Goal: Transaction & Acquisition: Purchase product/service

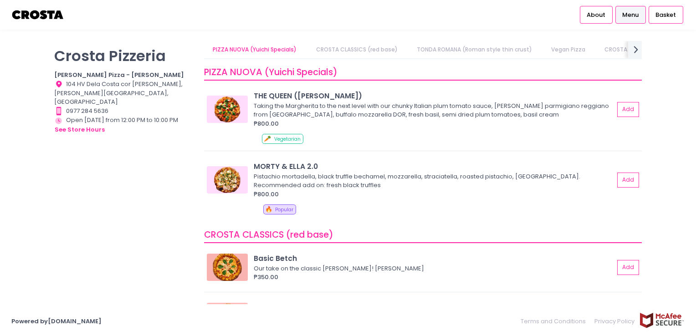
click at [86, 210] on div "[PERSON_NAME] Pizzeria [PERSON_NAME] Pizza - [PERSON_NAME] Location Created wit…" at bounding box center [124, 163] width 150 height 245
click at [109, 219] on div "Crosta Pizzeria Crosta Pizza - Salcedo Location Created with Sketch. 104 HV Del…" at bounding box center [124, 163] width 150 height 245
click at [358, 51] on link "CROSTA CLASSICS (red base)" at bounding box center [356, 49] width 99 height 17
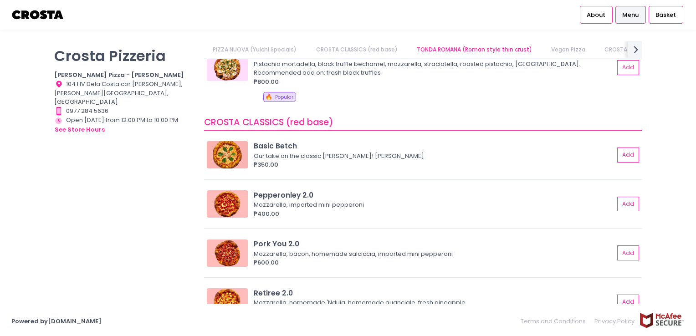
scroll to position [162, 0]
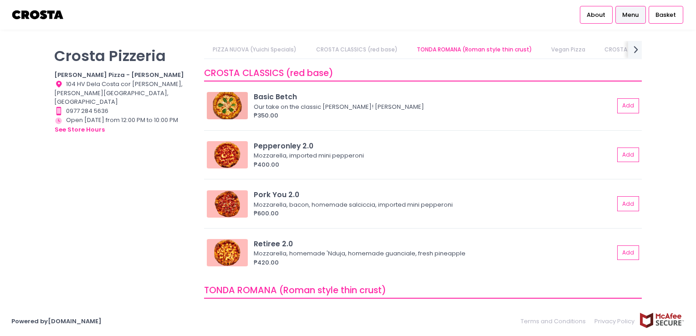
click at [176, 261] on div "Crosta Pizzeria Crosta Pizza - Salcedo Location Created with Sketch. 104 HV Del…" at bounding box center [124, 163] width 150 height 245
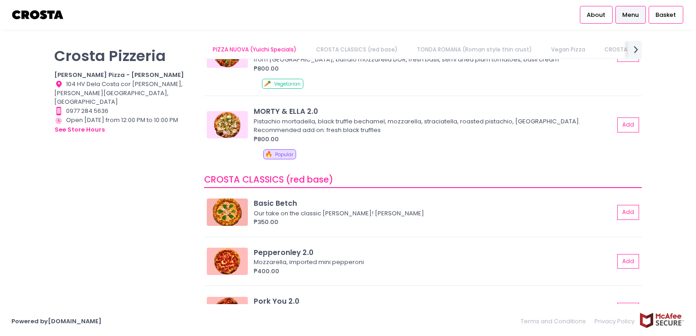
scroll to position [0, 0]
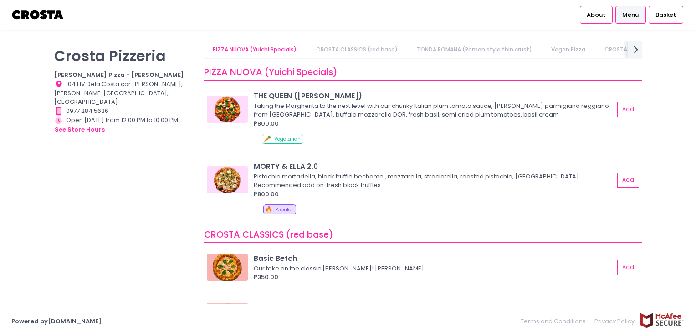
click at [367, 50] on link "CROSTA CLASSICS (red base)" at bounding box center [356, 49] width 99 height 17
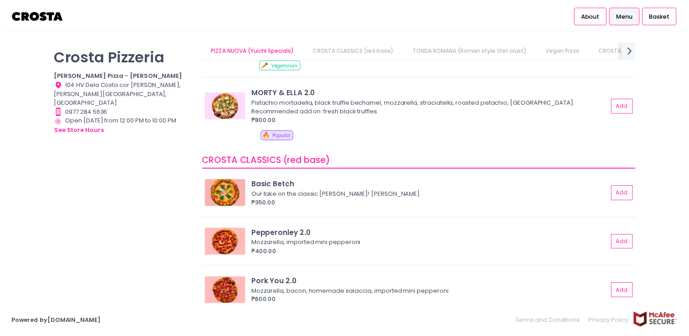
scroll to position [92, 0]
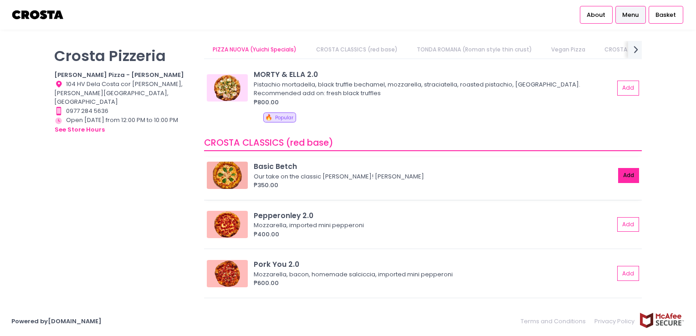
click at [620, 174] on button "Add" at bounding box center [628, 175] width 21 height 15
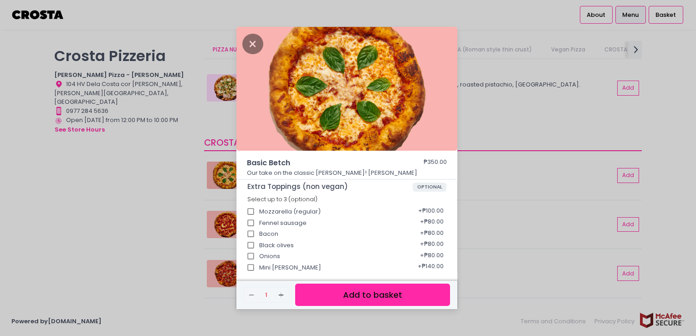
click at [359, 298] on button "Add to basket" at bounding box center [372, 295] width 155 height 22
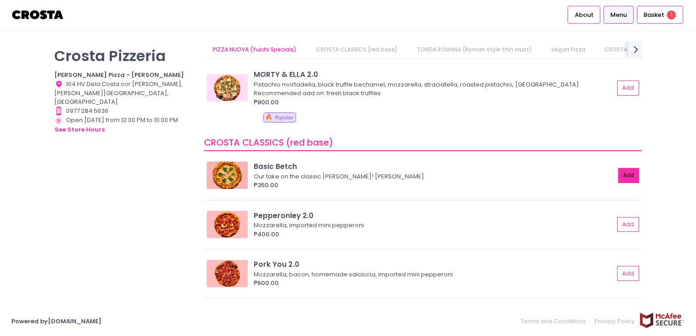
click at [622, 171] on button "Add" at bounding box center [628, 175] width 21 height 15
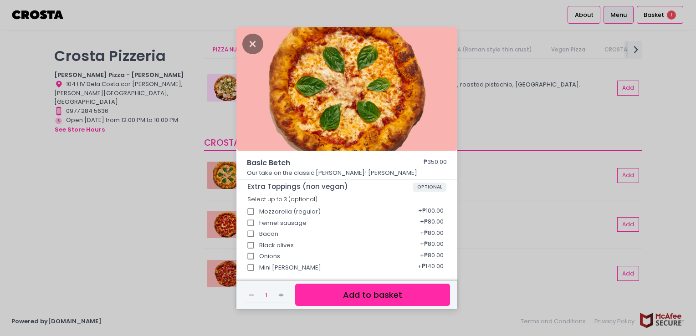
click at [345, 297] on button "Add to basket" at bounding box center [372, 295] width 155 height 22
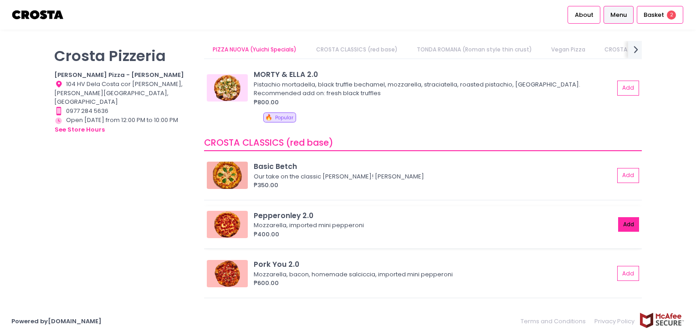
click at [631, 225] on button "Add" at bounding box center [628, 224] width 21 height 15
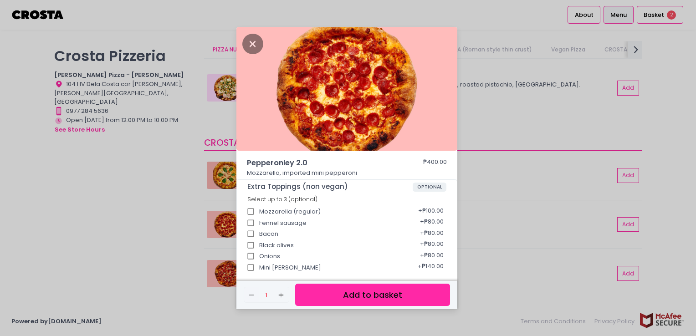
click at [370, 298] on button "Add to basket" at bounding box center [372, 295] width 155 height 22
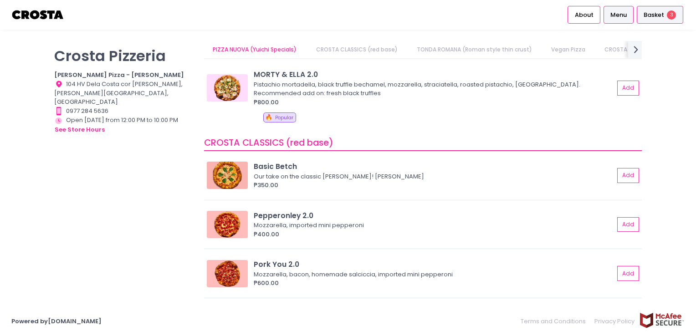
click at [657, 16] on span "Basket" at bounding box center [654, 14] width 20 height 9
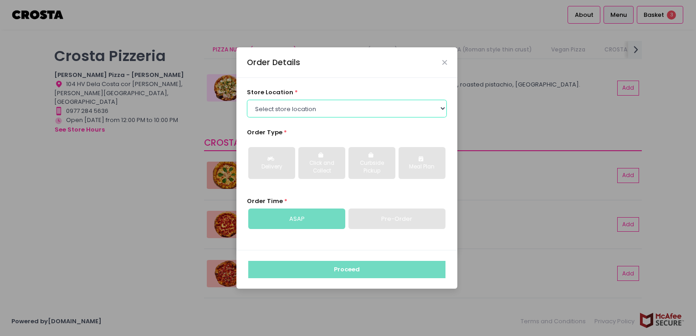
click at [429, 111] on select "Select store location Crosta Pizza - Salcedo Crosta Pizza - San Juan" at bounding box center [347, 108] width 200 height 17
select select "5fabb2e53664a8677beaeb89"
click at [247, 100] on select "Select store location Crosta Pizza - Salcedo Crosta Pizza - San Juan" at bounding box center [347, 108] width 200 height 17
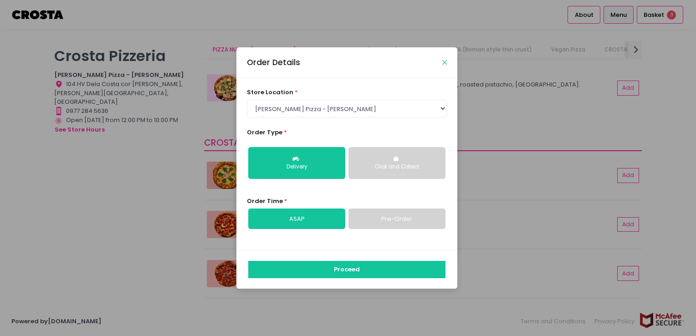
click at [443, 63] on icon "Close" at bounding box center [444, 62] width 5 height 7
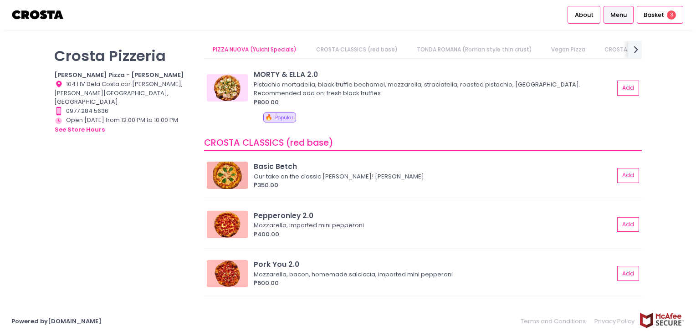
click at [85, 222] on div "Crosta Pizzeria Crosta Pizza - Salcedo Location Created with Sketch. 104 HV Del…" at bounding box center [124, 163] width 150 height 245
click at [668, 20] on div "Basket 3" at bounding box center [660, 15] width 46 height 18
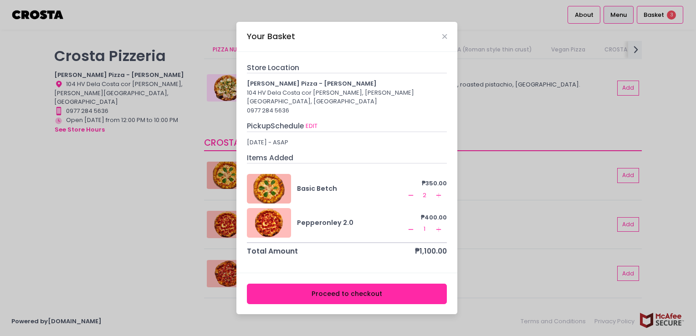
click at [413, 192] on icon "Remove Created with Sketch." at bounding box center [410, 195] width 7 height 7
click at [317, 121] on button "EDIT" at bounding box center [311, 126] width 13 height 10
select select "5fabb2e53664a8677beaeb89"
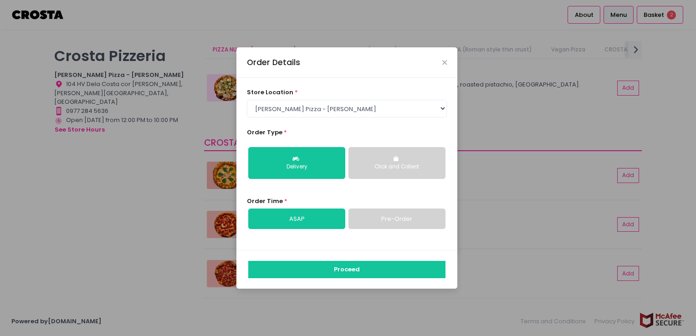
click at [395, 169] on div "Click and Collect" at bounding box center [397, 167] width 84 height 8
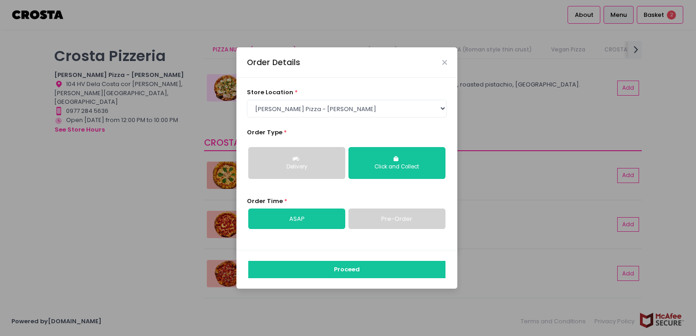
click at [381, 222] on link "Pre-Order" at bounding box center [396, 219] width 97 height 21
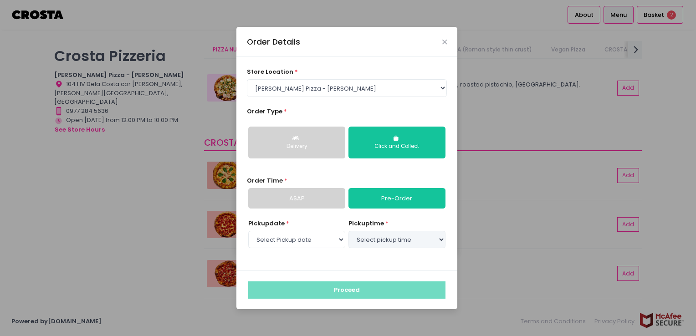
select select "2025-10-03"
click at [386, 238] on select "Select pickup time 06:30 PM - 07:00 PM 07:00 PM - 07:30 PM 07:30 PM - 08:00 PM …" at bounding box center [396, 239] width 97 height 17
select select "18:30"
click at [348, 231] on select "Select pickup time 06:30 PM - 07:00 PM 07:00 PM - 07:30 PM 07:30 PM - 08:00 PM …" at bounding box center [396, 239] width 97 height 17
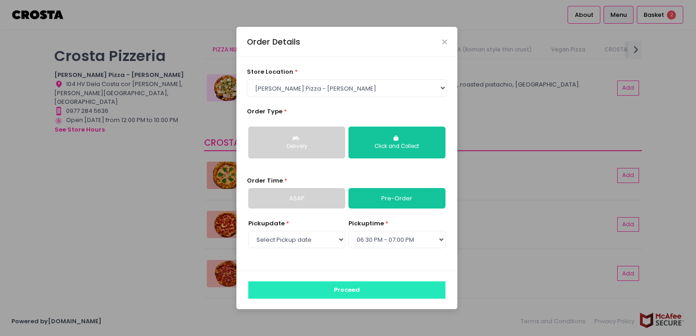
click at [337, 291] on button "Proceed" at bounding box center [346, 289] width 197 height 17
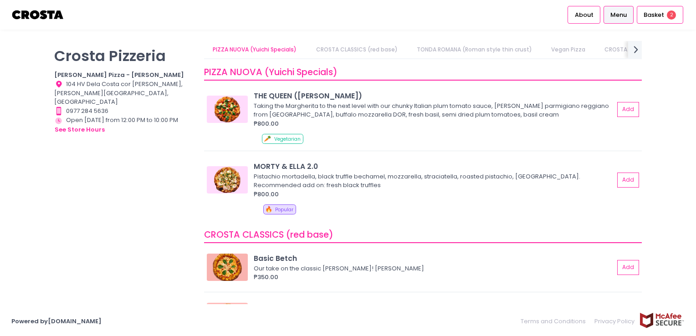
click at [118, 241] on div "Crosta Pizzeria Crosta Pizza - Salcedo Location Created with Sketch. 104 HV Del…" at bounding box center [124, 163] width 150 height 245
click at [657, 11] on span "Basket" at bounding box center [654, 14] width 20 height 9
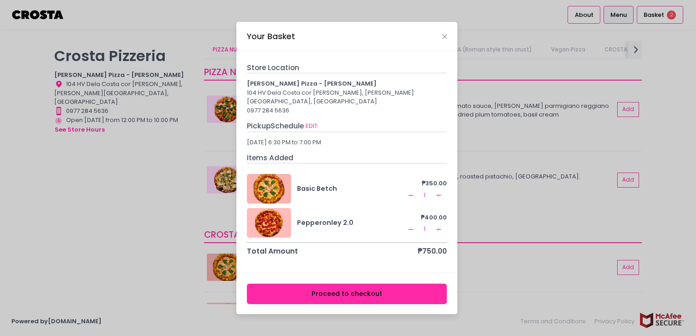
click at [358, 287] on button "Proceed to checkout" at bounding box center [347, 294] width 200 height 20
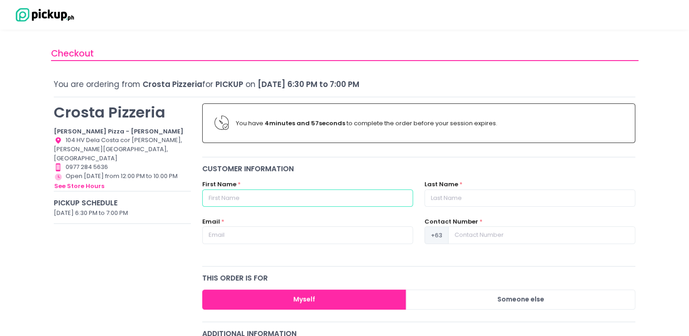
click at [251, 197] on input "text" at bounding box center [307, 197] width 211 height 17
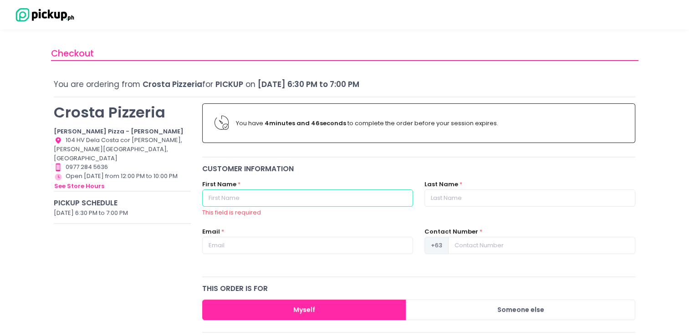
click at [246, 197] on input "text" at bounding box center [307, 197] width 211 height 17
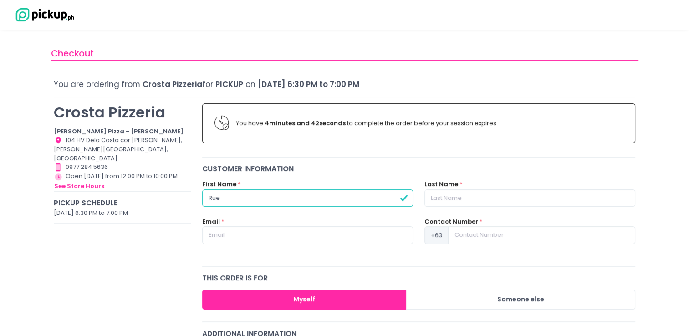
type input "Ruellen"
type input "Lanada"
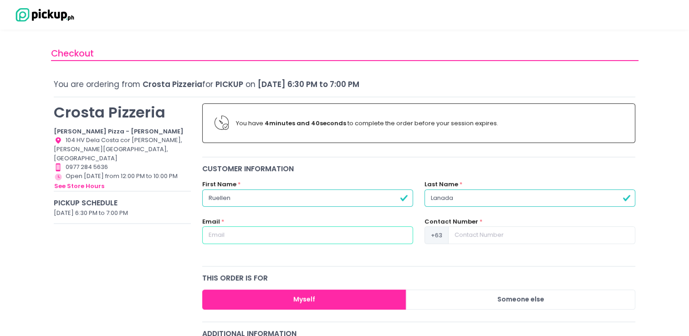
click at [231, 237] on input "text" at bounding box center [307, 234] width 211 height 17
type input "lanada.ruellen1830@gmail.com"
type input "9560397150"
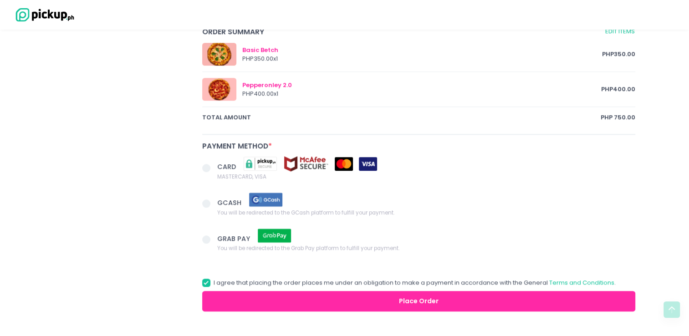
scroll to position [499, 0]
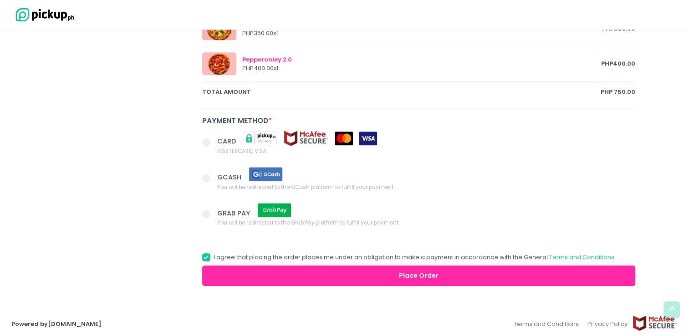
click at [204, 174] on span at bounding box center [206, 178] width 8 height 8
click at [214, 174] on input "GCASH You will be redirected to the GCash platform to fulfill your payment." at bounding box center [217, 177] width 6 height 6
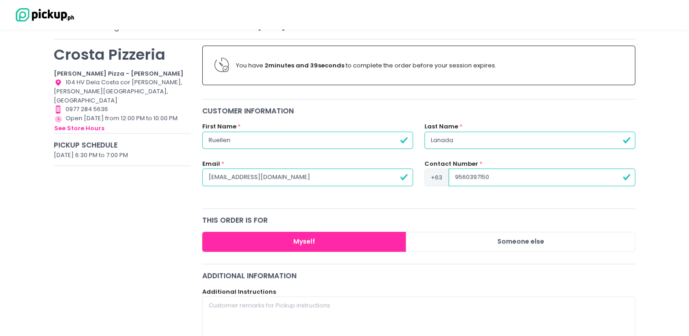
scroll to position [59, 0]
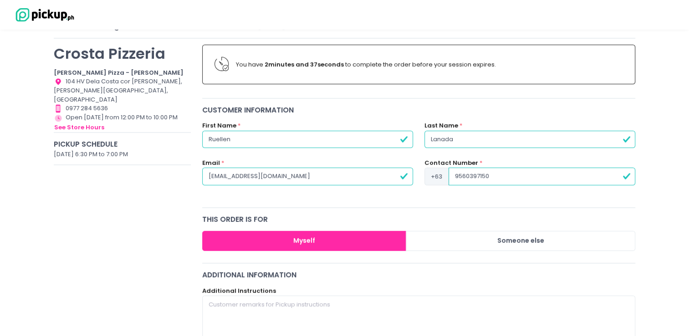
radio input "true"
click at [389, 138] on input "Ruellen" at bounding box center [307, 139] width 211 height 17
type input "Ruelle"
radio input "true"
type input "Ruell"
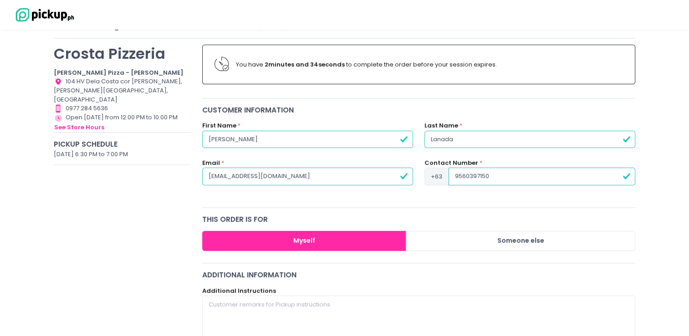
radio input "true"
type input "Ruel"
radio input "true"
type input "Rue"
radio input "true"
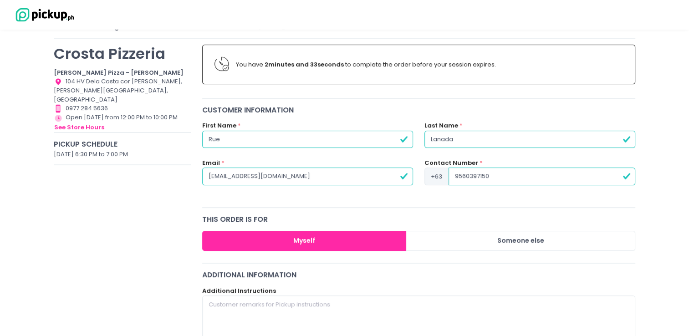
type input "Rue"
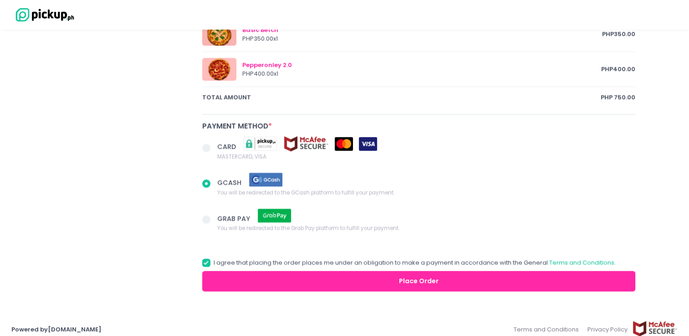
scroll to position [499, 0]
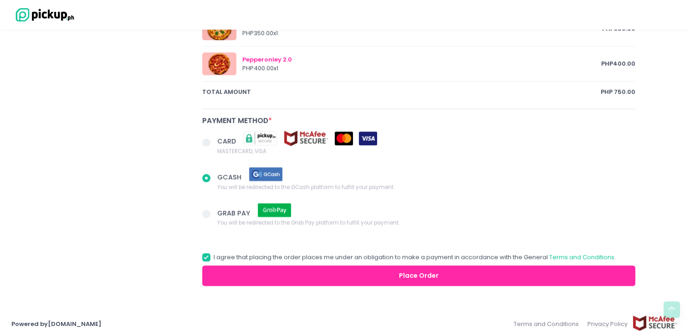
click at [415, 271] on button "Place Order" at bounding box center [419, 276] width 434 height 20
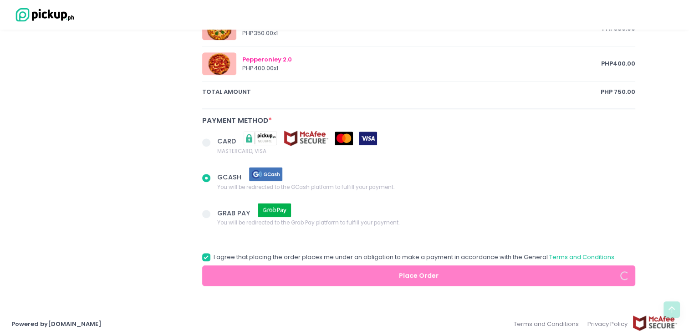
radio input "true"
